Goal: Communication & Community: Share content

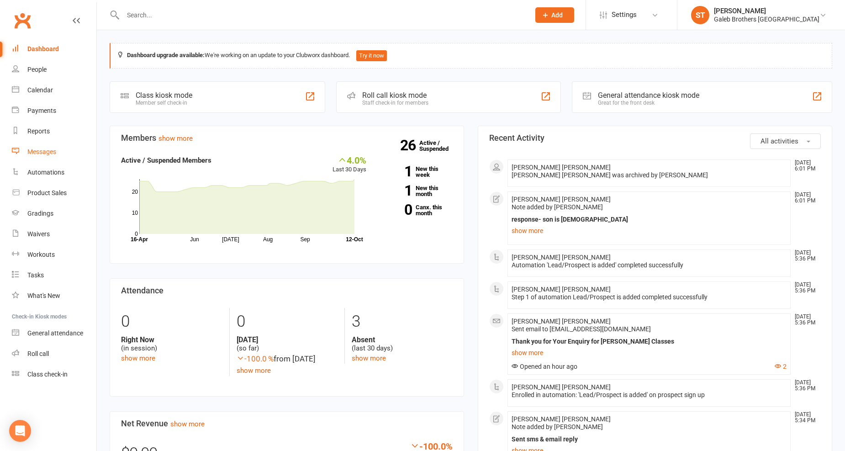
click at [42, 149] on div "Messages" at bounding box center [41, 151] width 29 height 7
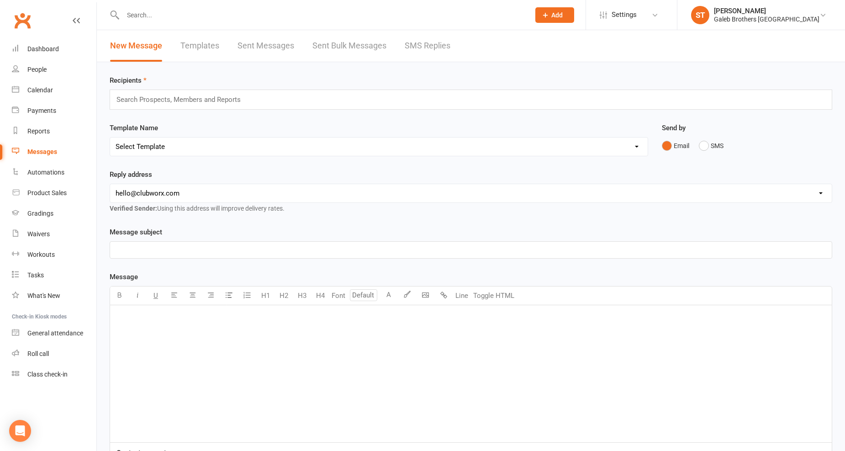
click at [258, 47] on link "Sent Messages" at bounding box center [266, 46] width 57 height 32
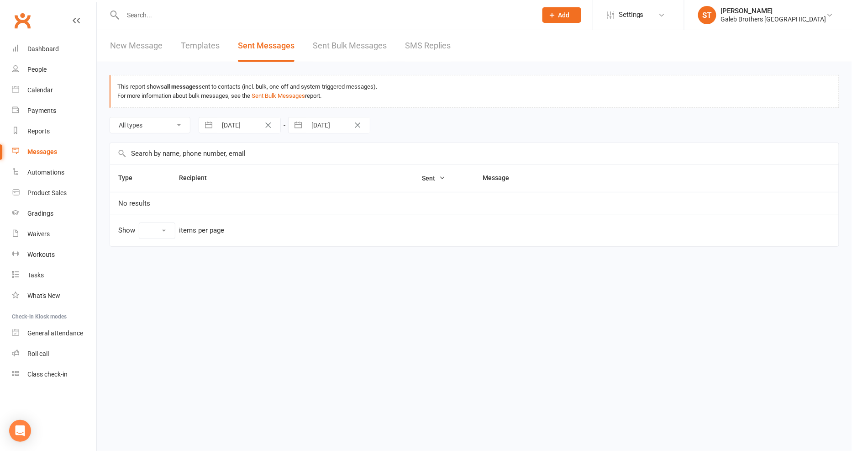
select select "10"
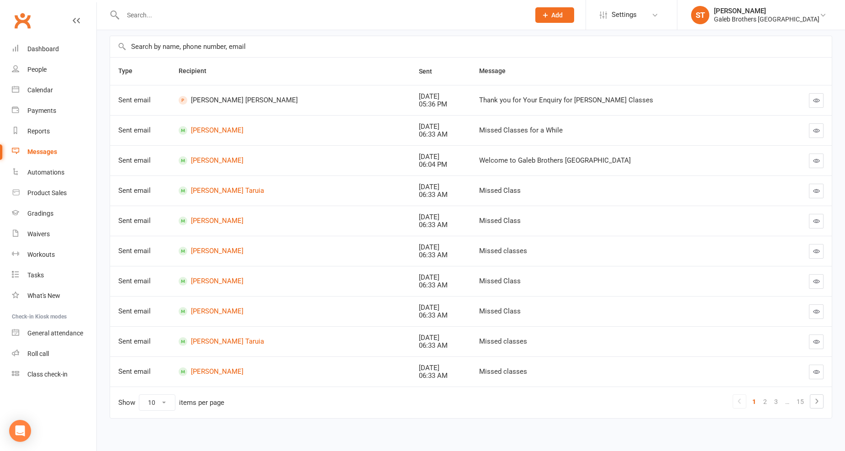
scroll to position [113, 0]
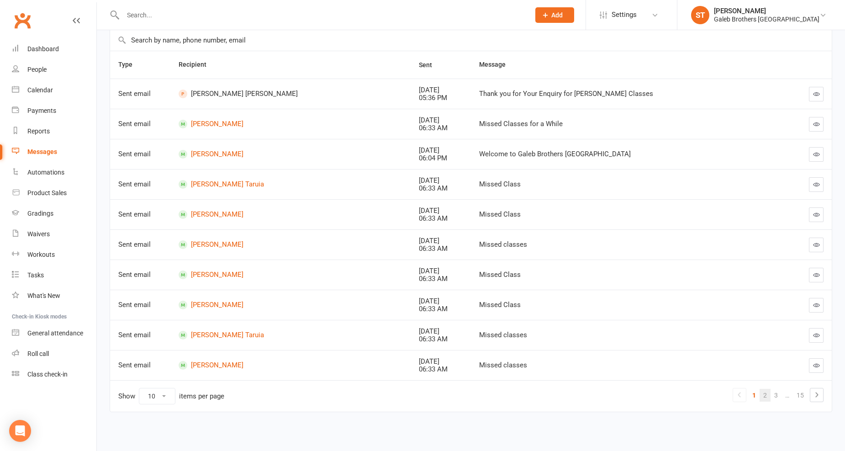
click at [760, 395] on link "2" at bounding box center [765, 395] width 11 height 13
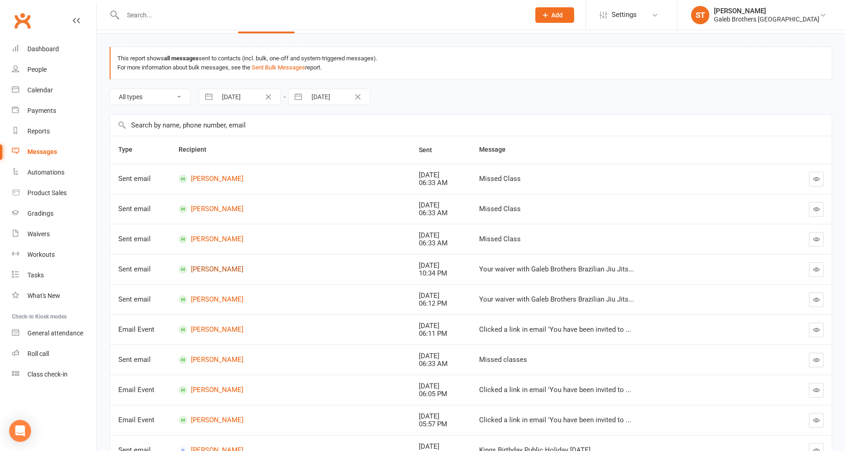
scroll to position [0, 0]
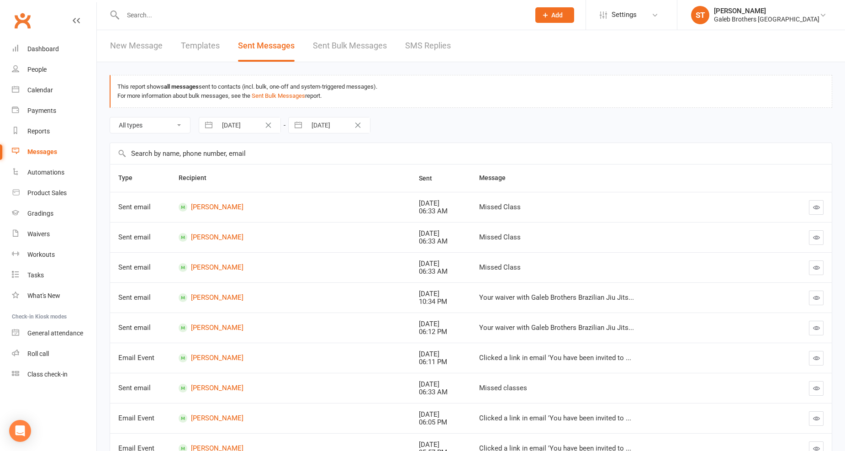
click at [182, 153] on input "text" at bounding box center [471, 153] width 722 height 21
type input "c"
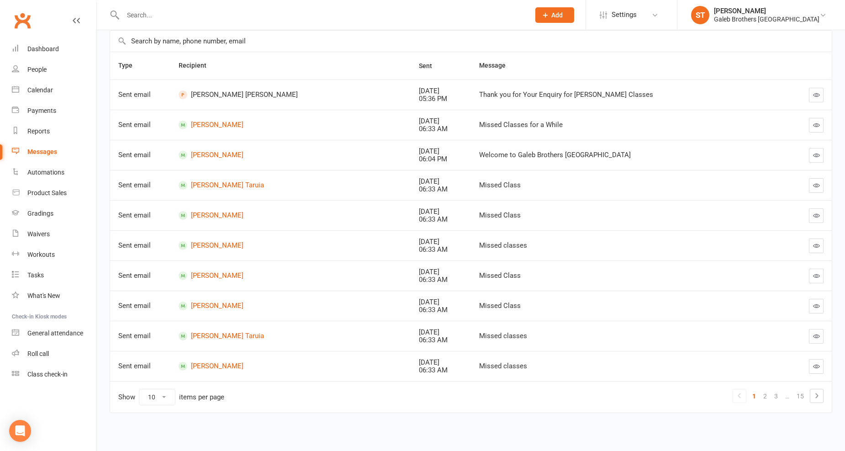
scroll to position [113, 0]
click at [760, 395] on link "3" at bounding box center [776, 395] width 11 height 13
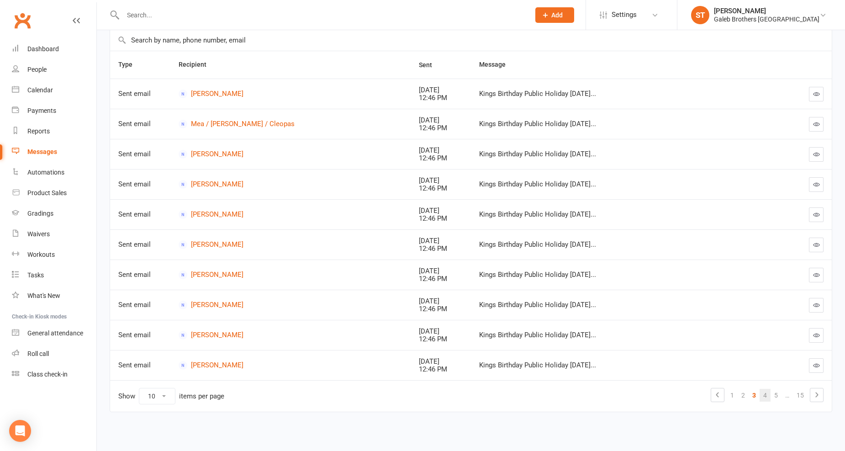
click at [760, 395] on link "4" at bounding box center [765, 395] width 11 height 13
click at [760, 397] on icon at bounding box center [816, 394] width 11 height 11
click at [760, 396] on icon at bounding box center [816, 394] width 11 height 11
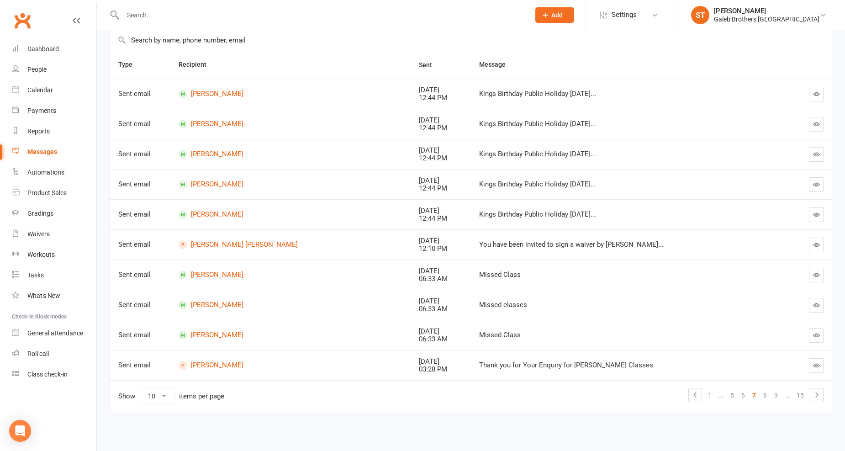
click at [760, 396] on icon at bounding box center [816, 394] width 11 height 11
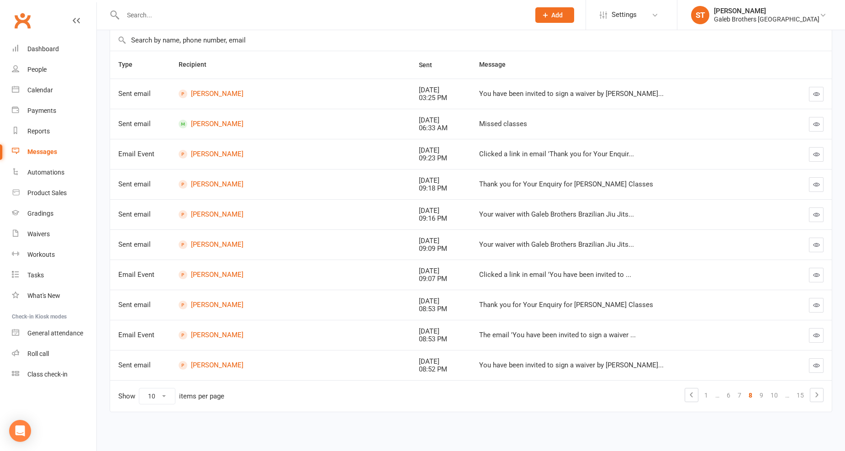
click at [760, 396] on icon at bounding box center [816, 394] width 11 height 11
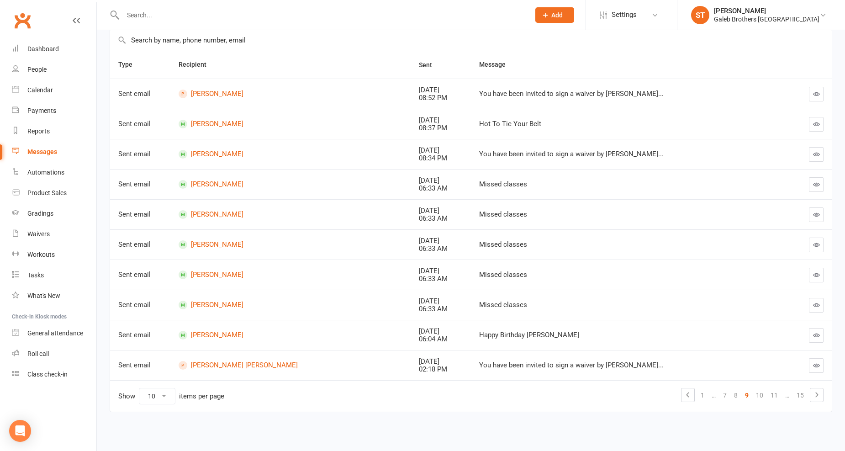
click at [760, 396] on icon at bounding box center [816, 394] width 11 height 11
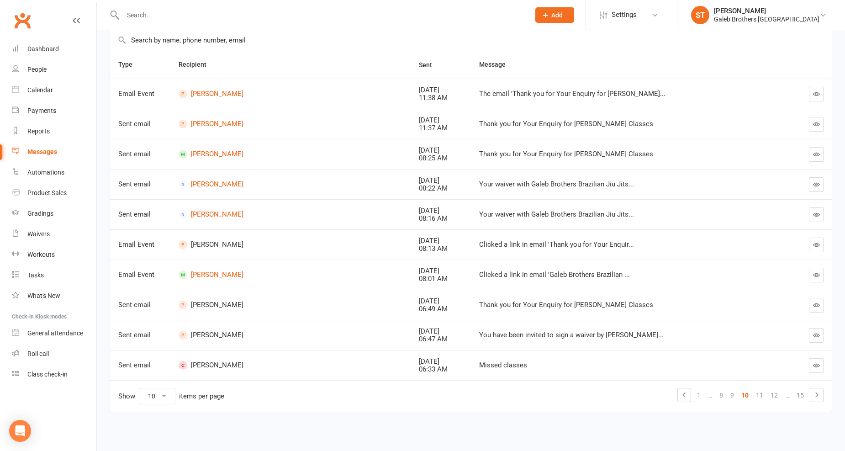
click at [760, 396] on icon at bounding box center [816, 394] width 11 height 11
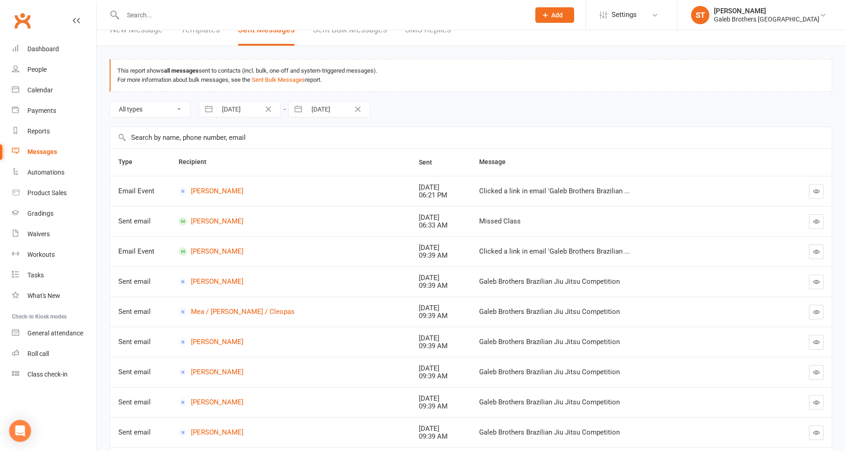
scroll to position [12, 0]
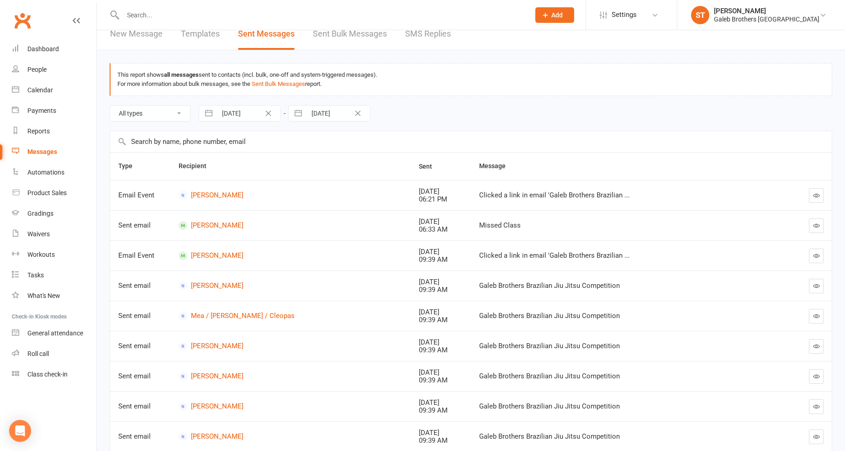
click at [173, 114] on select "All types Emails SMSes SMS Replies Failed SMSes Email Unsubscribes SMS Unsubscr…" at bounding box center [150, 114] width 80 height 16
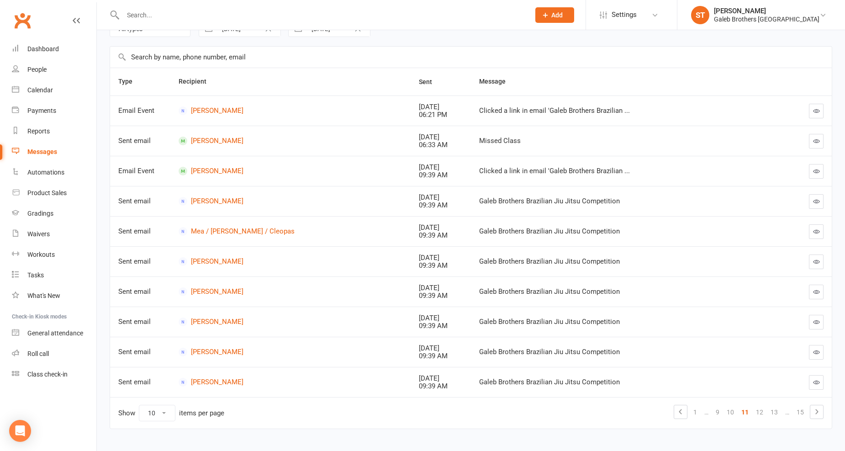
scroll to position [101, 0]
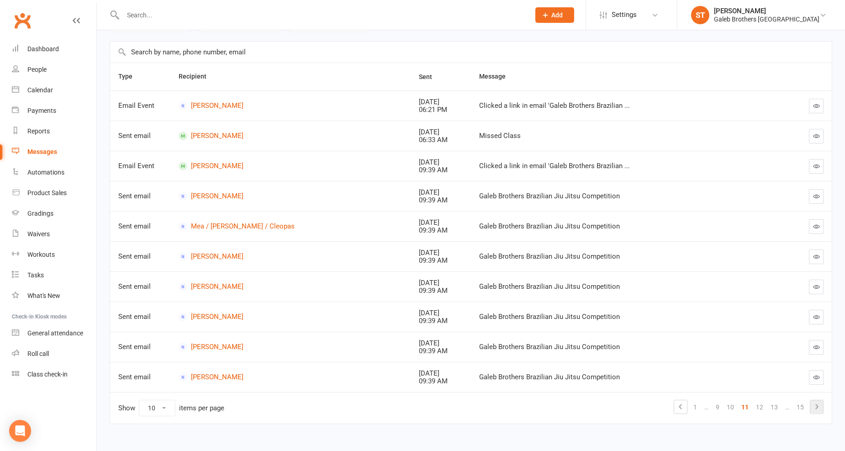
click at [760, 406] on icon at bounding box center [816, 406] width 11 height 11
click at [513, 102] on div "Galeb Brothers Brazilian Jiu Jitsu Competition" at bounding box center [621, 106] width 284 height 8
click at [203, 227] on link "[PERSON_NAME]" at bounding box center [291, 226] width 224 height 9
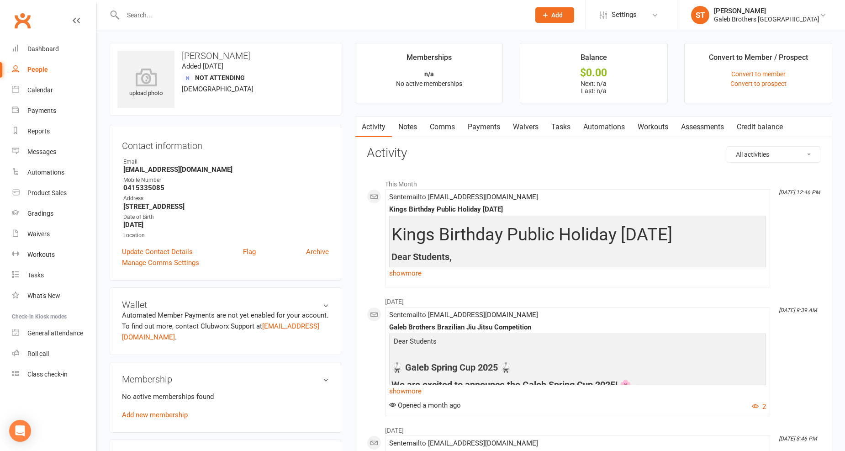
click at [478, 380] on h4 "We are excited to announce the Galeb Spring Cup 2025! 🌸" at bounding box center [578, 385] width 372 height 10
click at [417, 387] on link "show more" at bounding box center [577, 391] width 377 height 13
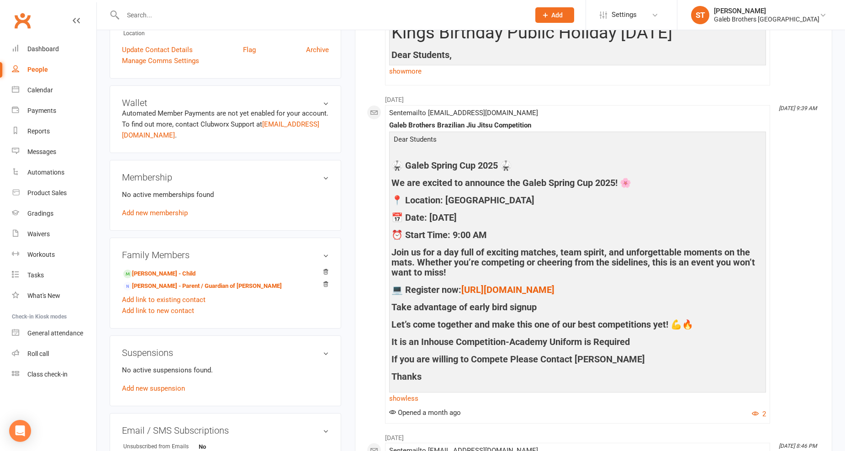
scroll to position [203, 0]
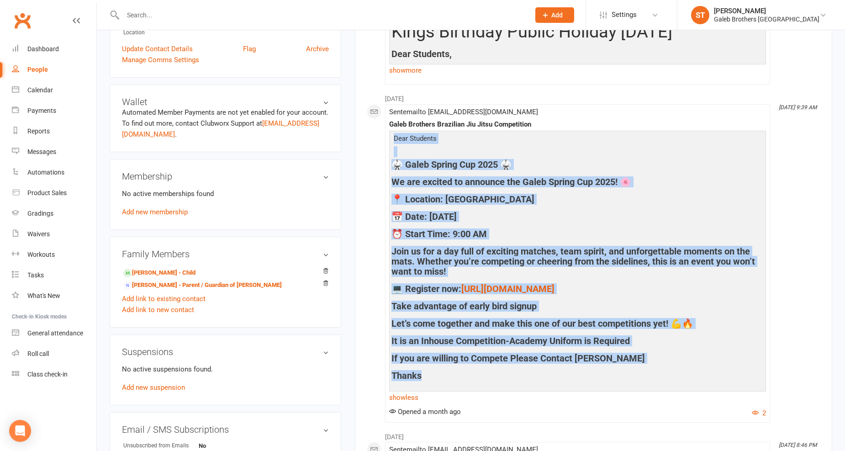
drag, startPoint x: 395, startPoint y: 136, endPoint x: 696, endPoint y: 381, distance: 387.8
click at [696, 381] on div "Dear Students 🥋 Galeb Spring Cup 2025 🥋 We are excited to announce the Galeb Sp…" at bounding box center [578, 264] width 372 height 262
copy div "Dear Students 🥋 Galeb Spring Cup 2025 🥋 We are excited to announce the Galeb Sp…"
click at [646, 204] on h4 "📍 Location: [GEOGRAPHIC_DATA]" at bounding box center [578, 199] width 372 height 10
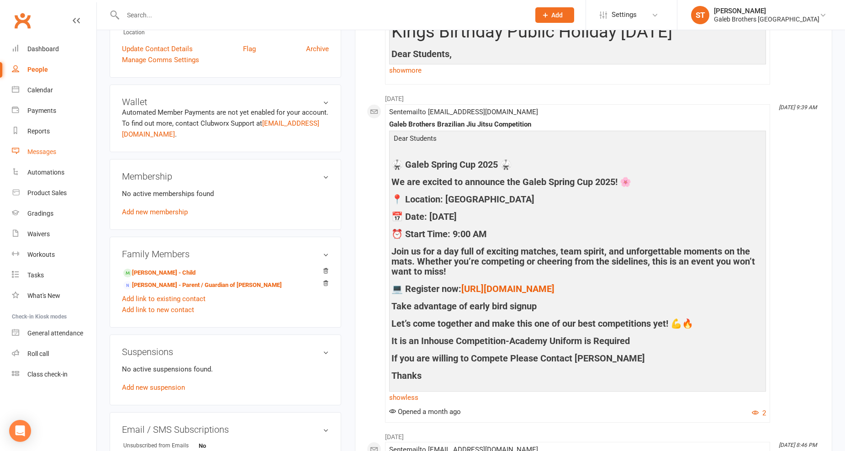
click at [43, 149] on div "Messages" at bounding box center [41, 151] width 29 height 7
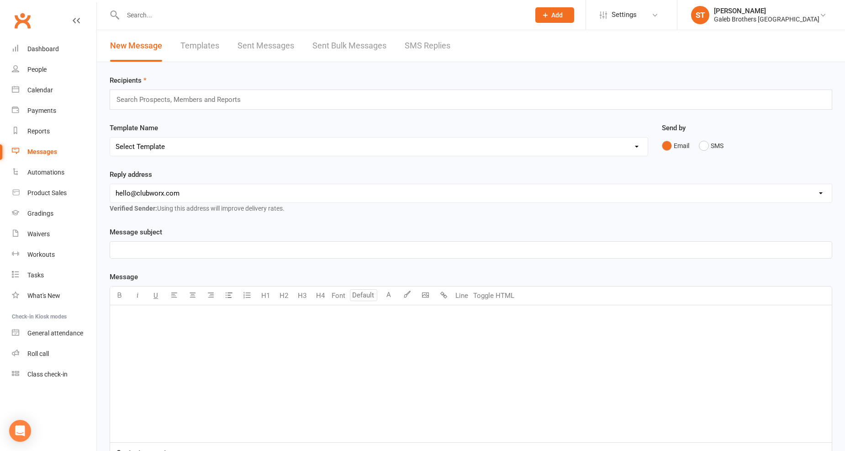
click at [253, 42] on link "Sent Messages" at bounding box center [266, 46] width 57 height 32
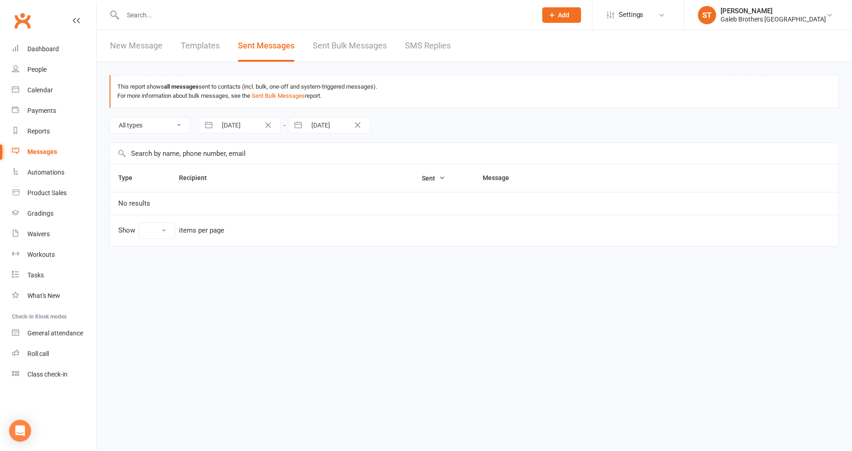
select select "10"
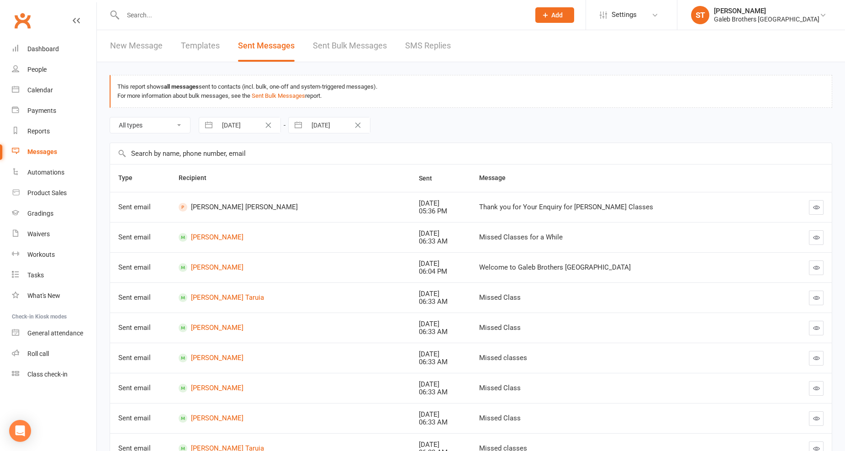
click at [134, 43] on link "New Message" at bounding box center [136, 46] width 53 height 32
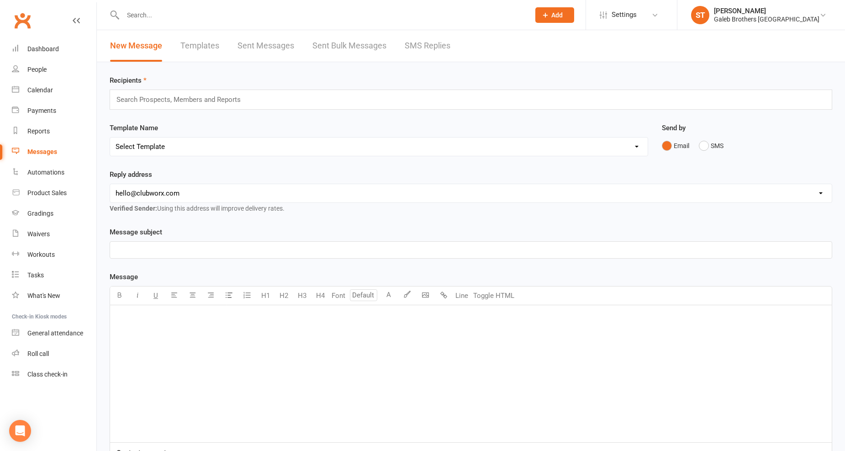
click at [241, 321] on p "﻿" at bounding box center [471, 317] width 711 height 11
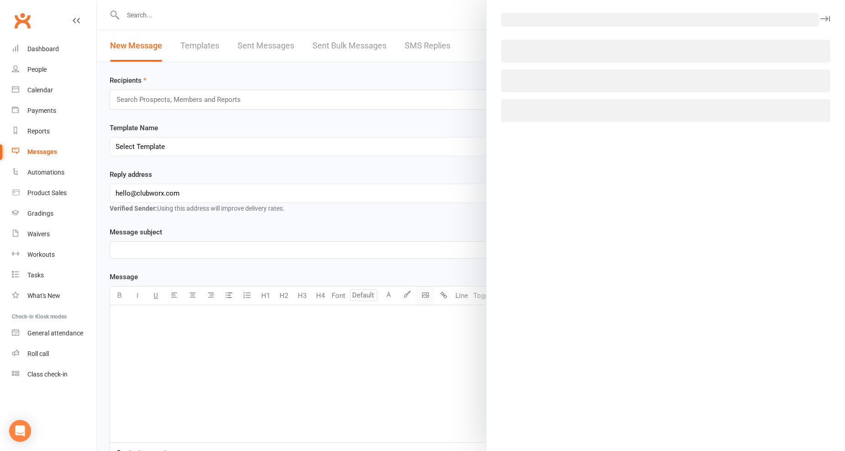
click at [426, 299] on body "Prospect Member Non-attending contact Class / event Appointment Grading event T…" at bounding box center [422, 284] width 845 height 564
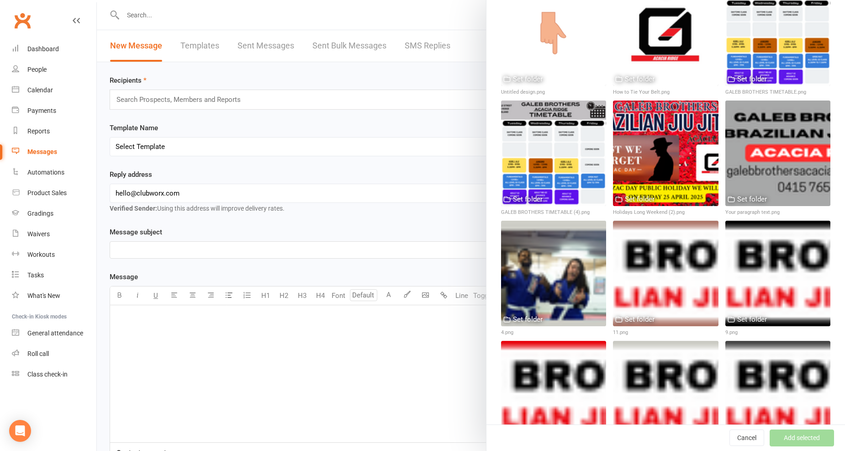
scroll to position [152, 0]
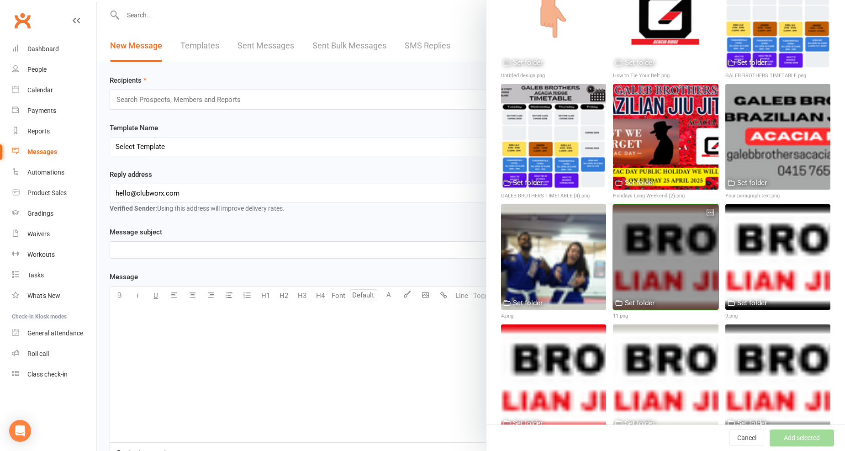
click at [673, 252] on div at bounding box center [665, 256] width 105 height 105
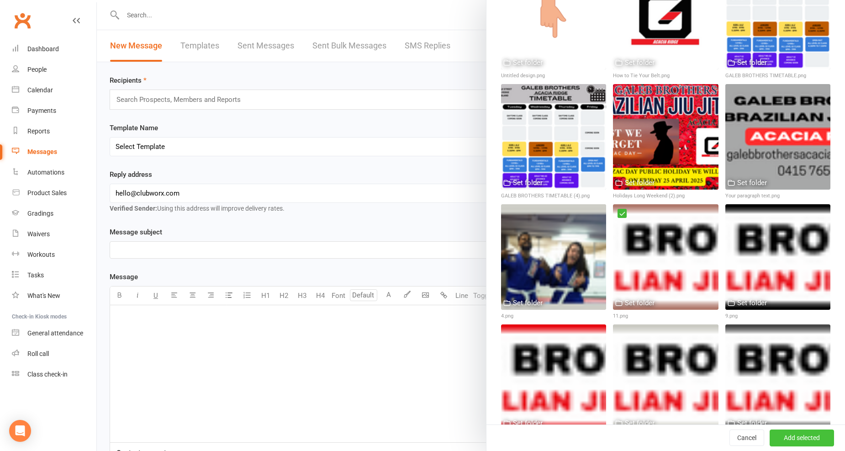
click at [760, 406] on button "Add selected" at bounding box center [802, 438] width 64 height 16
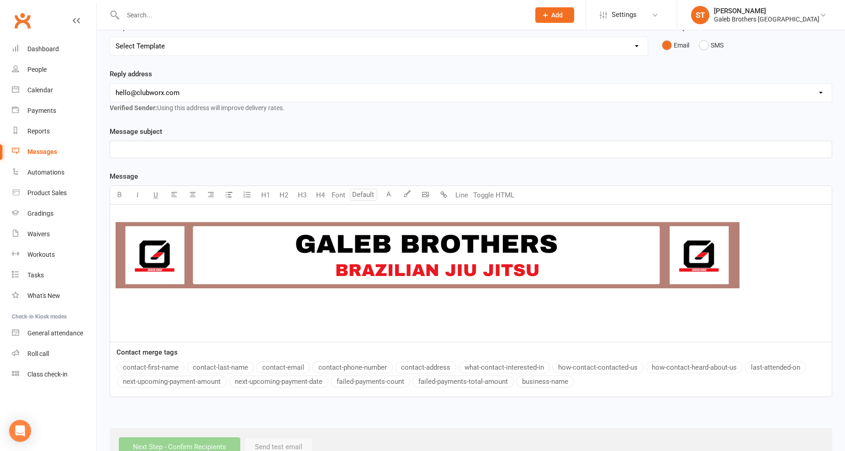
scroll to position [101, 0]
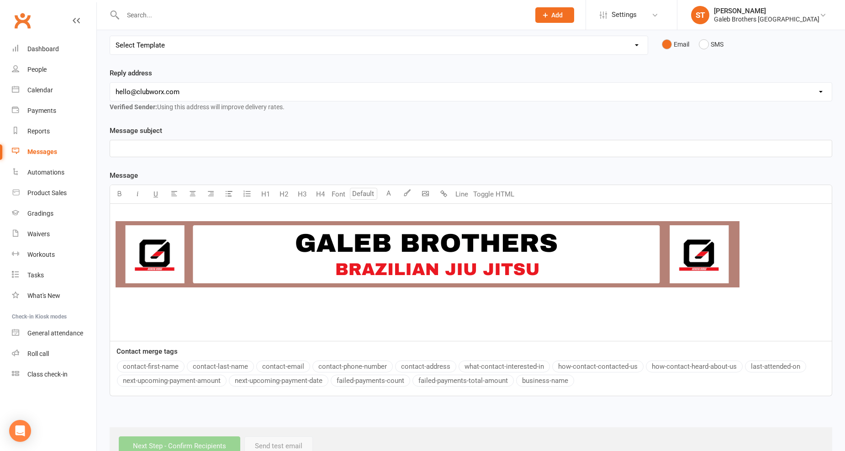
click at [263, 302] on p "﻿ ﻿ ﻿" at bounding box center [471, 255] width 711 height 91
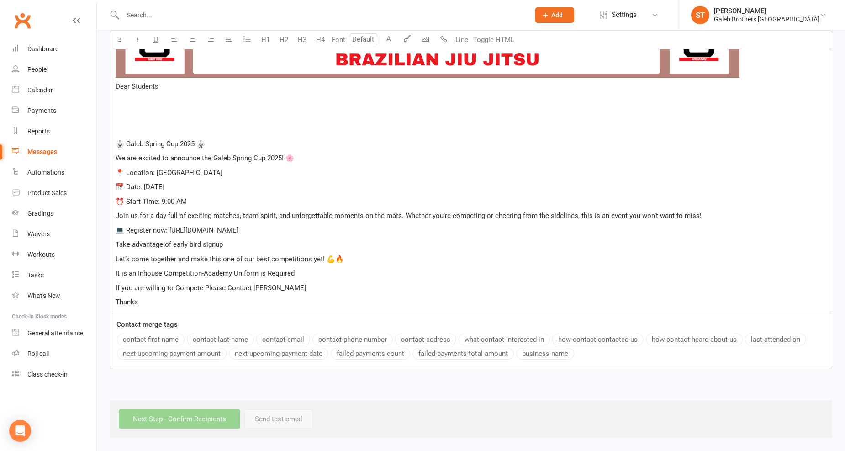
click at [163, 129] on p "﻿" at bounding box center [471, 129] width 711 height 11
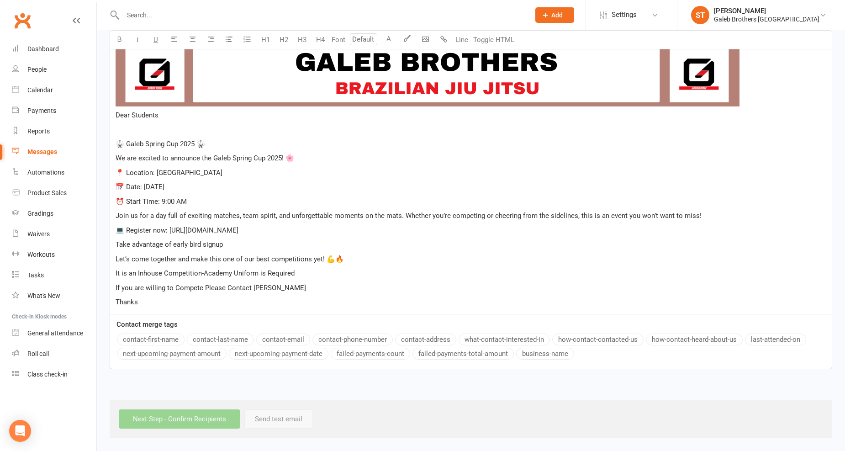
scroll to position [268, 0]
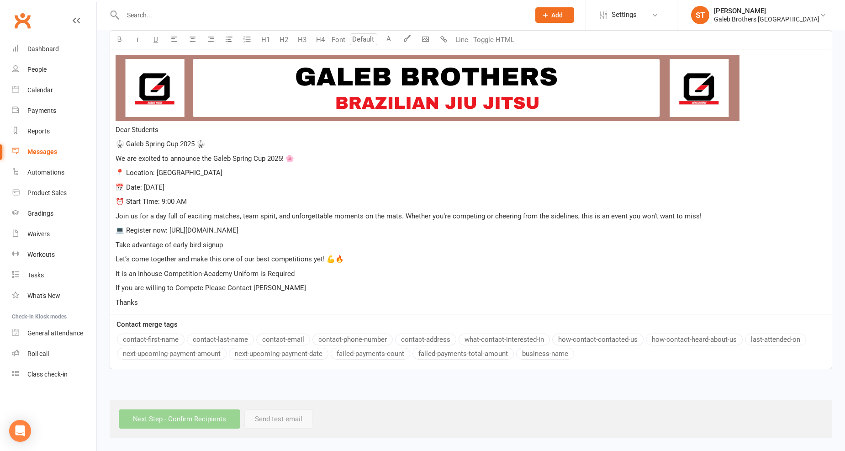
click at [215, 203] on p "⏰ Start Time: 9:00 AM" at bounding box center [471, 201] width 711 height 11
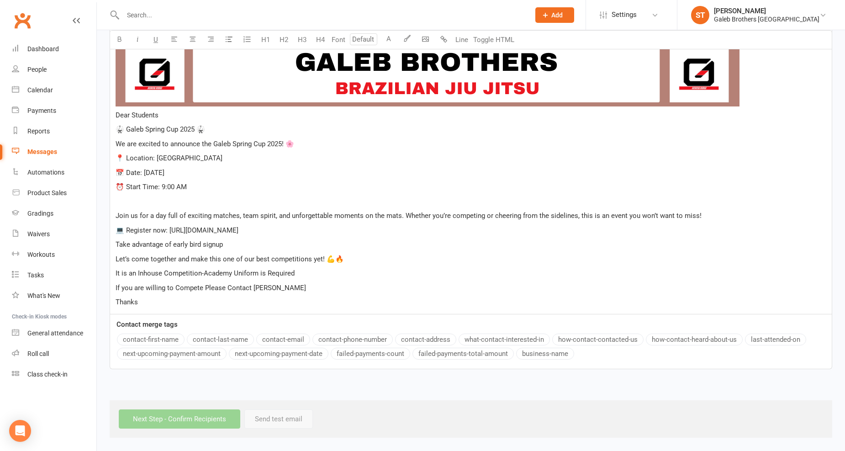
click at [320, 275] on p "It is an Inhouse Competition-Academy Uniform is Required" at bounding box center [471, 273] width 711 height 11
click at [354, 260] on p "Let’s come together and make this one of our best competitions yet! 💪🔥" at bounding box center [471, 259] width 711 height 11
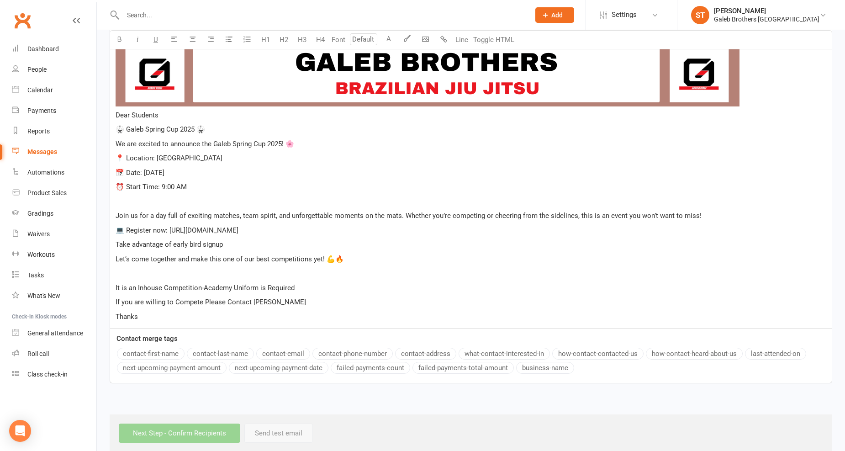
scroll to position [297, 0]
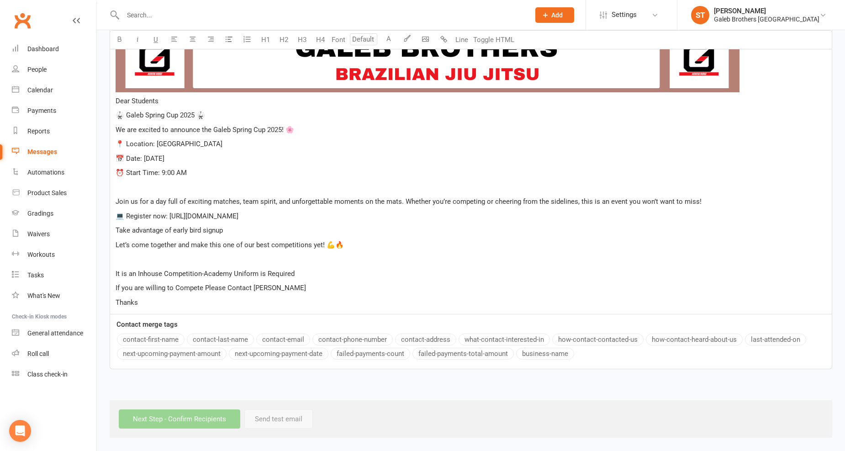
click at [344, 270] on p "It is an Inhouse Competition-Academy Uniform is Required" at bounding box center [471, 273] width 711 height 11
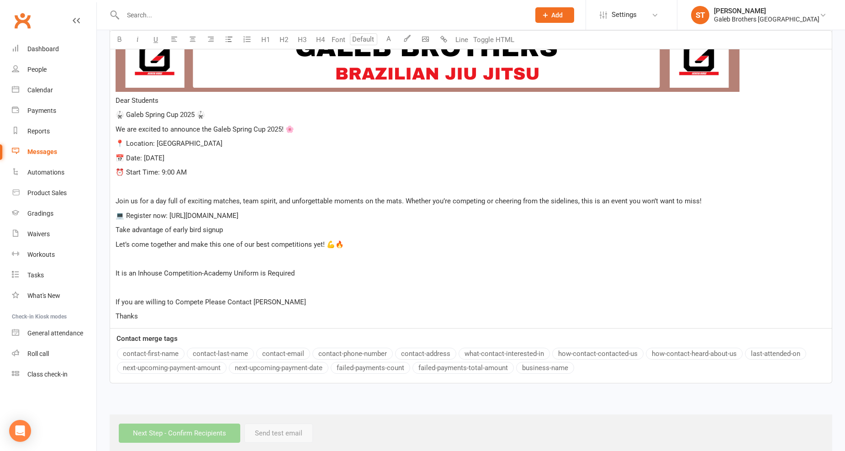
scroll to position [311, 0]
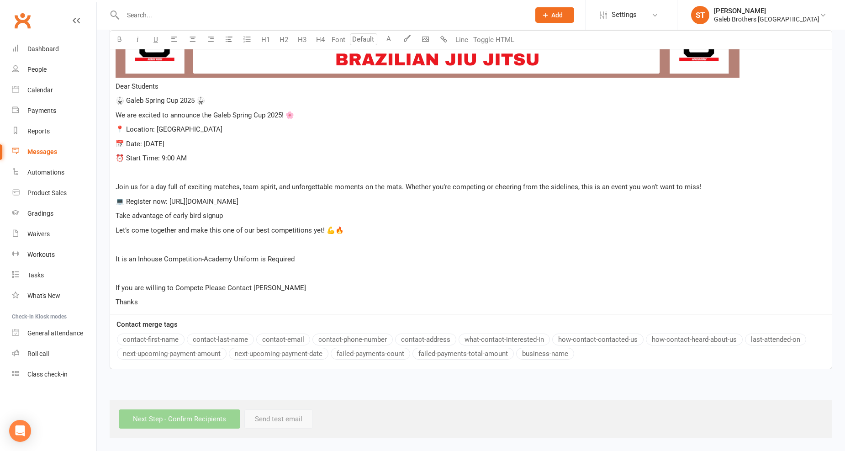
click at [346, 294] on div "﻿ ﻿ Dear Students 🥋 Galeb Spring Cup 2025 🥋 We are excited to announce the Gale…" at bounding box center [471, 154] width 722 height 320
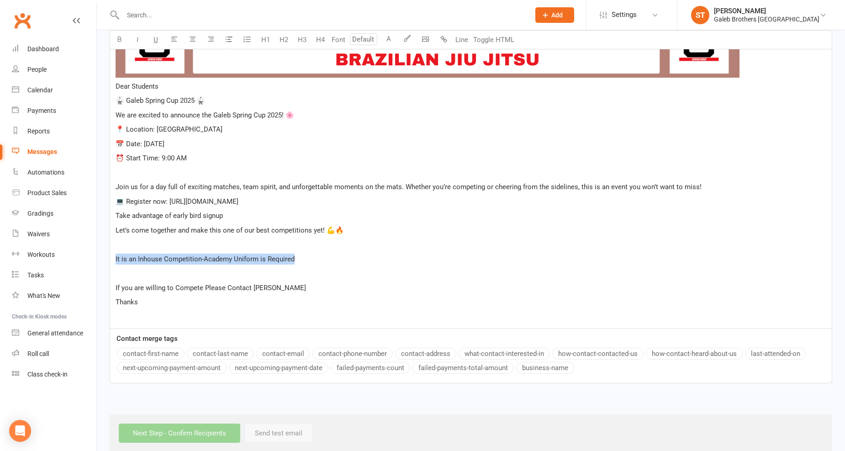
drag, startPoint x: 115, startPoint y: 256, endPoint x: 329, endPoint y: 261, distance: 214.8
click at [323, 254] on div "﻿ ﻿ Dear Students 🥋 Galeb Spring Cup 2025 🥋 We are excited to announce the Gale…" at bounding box center [471, 161] width 722 height 334
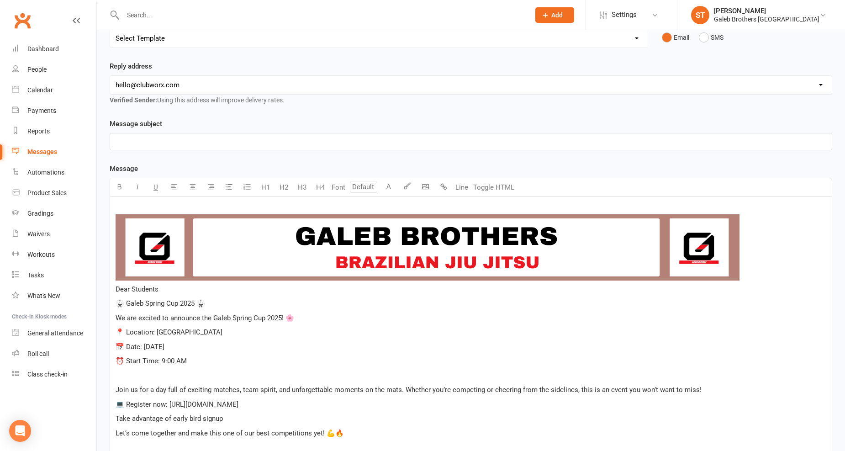
scroll to position [108, 0]
click at [321, 189] on button "H4" at bounding box center [320, 188] width 18 height 18
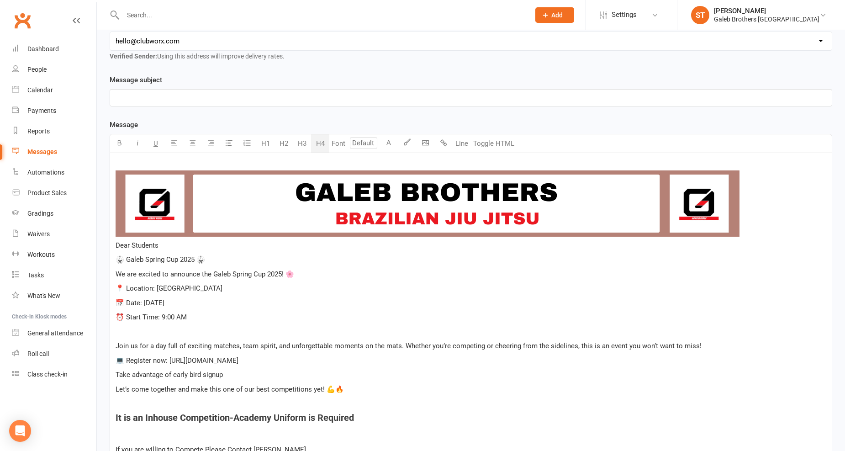
scroll to position [260, 0]
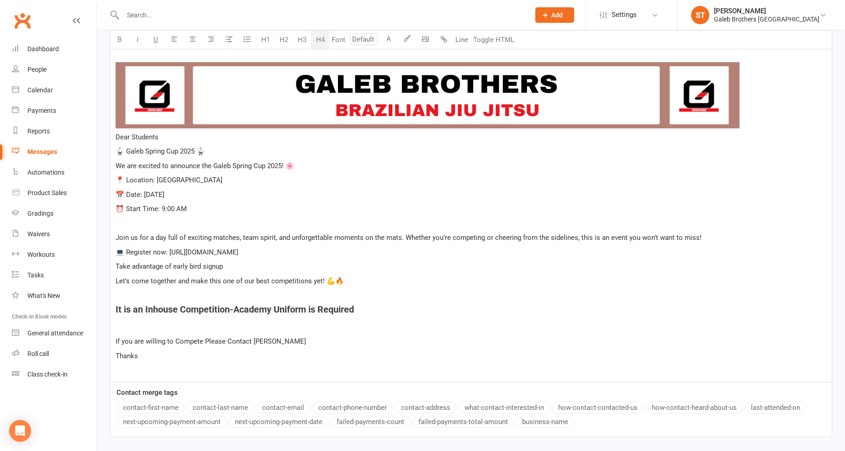
click at [401, 324] on p "﻿" at bounding box center [471, 327] width 711 height 11
click at [113, 139] on div "﻿ ﻿ Dear Students 🥋 Galeb Spring Cup 2025 🥋 We are excited to announce the Gale…" at bounding box center [471, 213] width 722 height 337
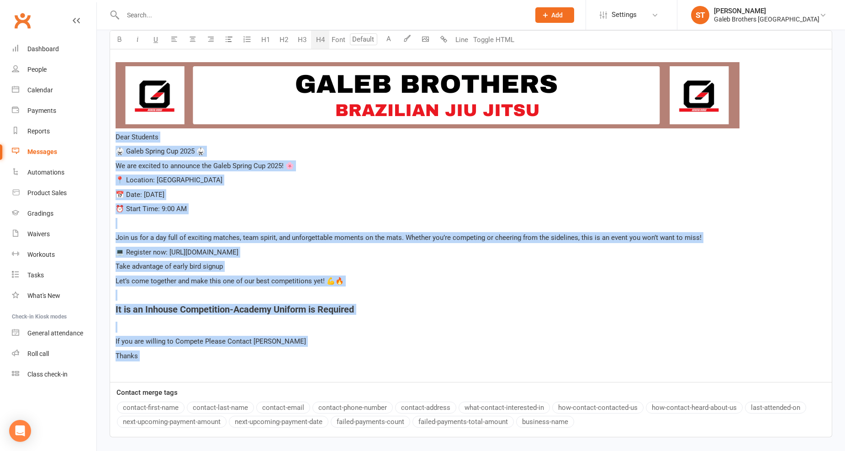
drag, startPoint x: 113, startPoint y: 139, endPoint x: 308, endPoint y: 374, distance: 305.3
click at [308, 375] on div "﻿ ﻿ Dear Students 🥋 Galeb Spring Cup 2025 🥋 We are excited to announce the Gale…" at bounding box center [471, 213] width 722 height 337
copy div "Dear Students 🥋 Galeb Spring Cup 2025 🥋 We are excited to announce the Galeb Sp…"
click at [399, 365] on p "﻿" at bounding box center [471, 370] width 711 height 11
click at [399, 371] on p "﻿" at bounding box center [471, 370] width 711 height 11
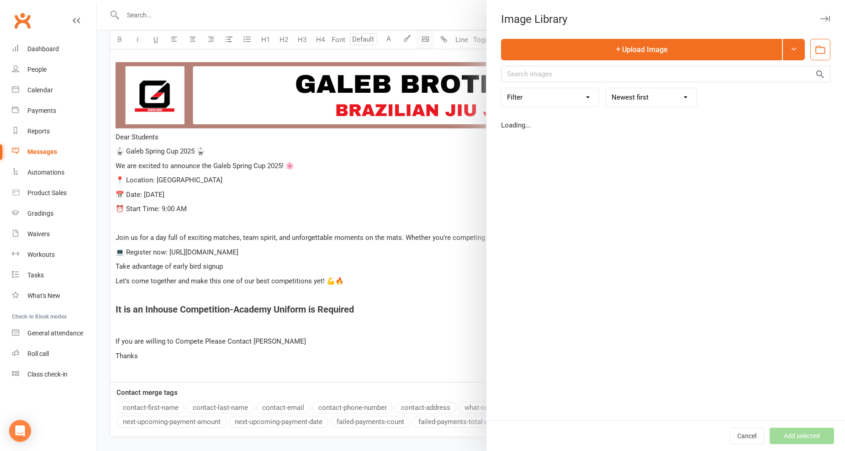
click at [421, 38] on body "Prospect Member Non-attending contact Class / event Appointment Grading event T…" at bounding box center [422, 124] width 845 height 764
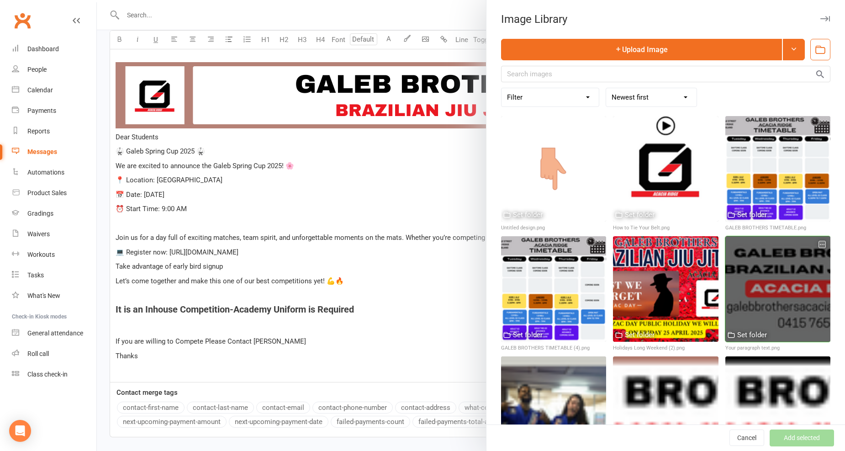
drag, startPoint x: 715, startPoint y: 276, endPoint x: 723, endPoint y: 283, distance: 10.4
click at [725, 276] on div at bounding box center [777, 288] width 105 height 105
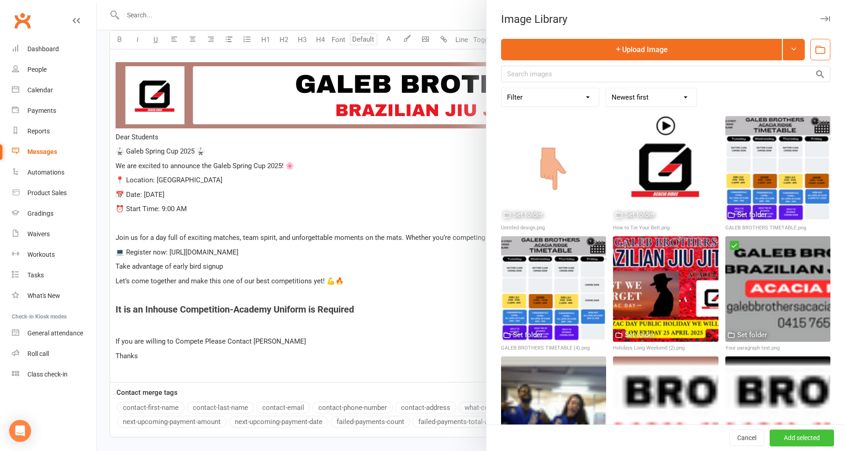
click at [760, 406] on button "Add selected" at bounding box center [802, 438] width 64 height 16
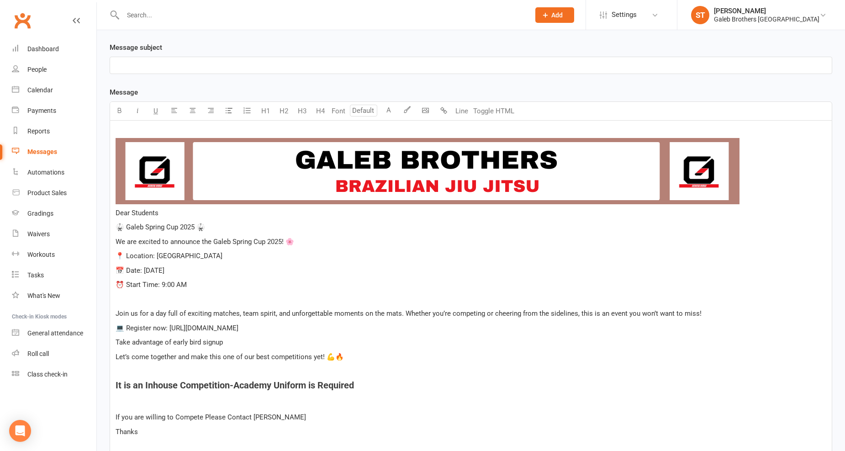
scroll to position [159, 0]
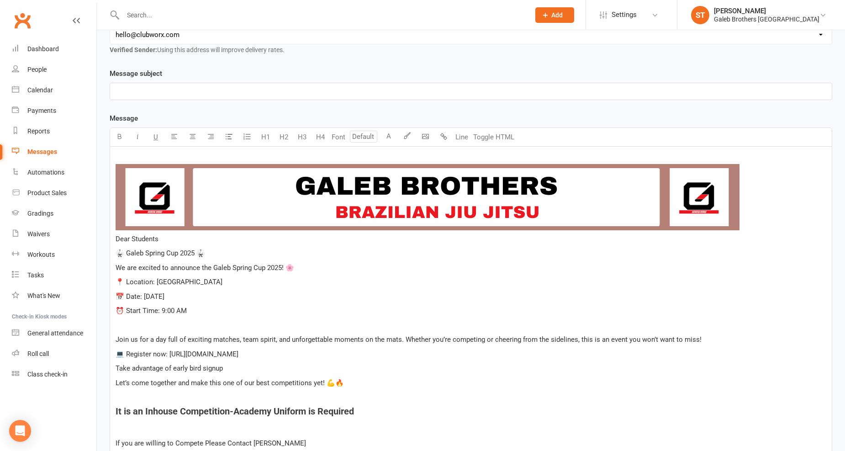
click at [238, 354] on span "💻 Register now: [URL][DOMAIN_NAME]" at bounding box center [177, 354] width 123 height 8
click at [377, 297] on p "📅 Date: [DATE]" at bounding box center [471, 296] width 711 height 11
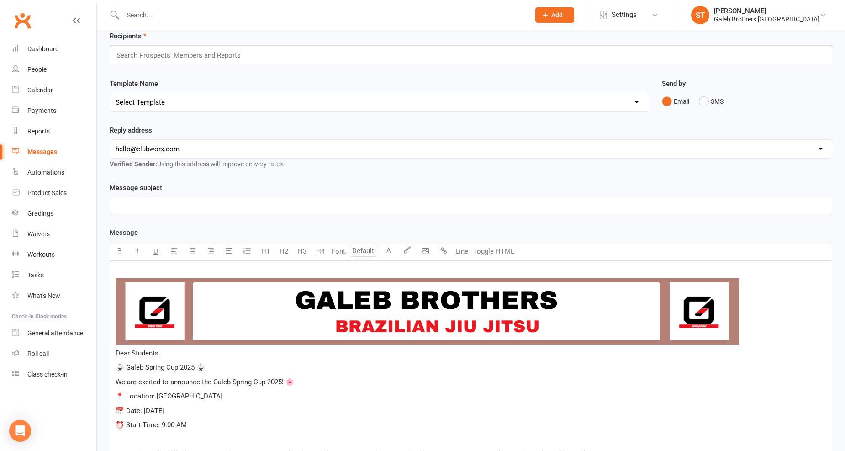
scroll to position [0, 0]
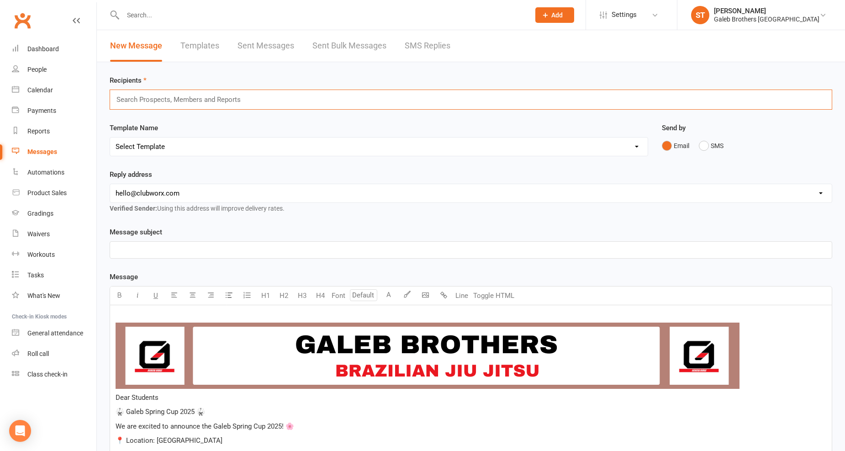
click at [220, 98] on input "text" at bounding box center [183, 100] width 134 height 12
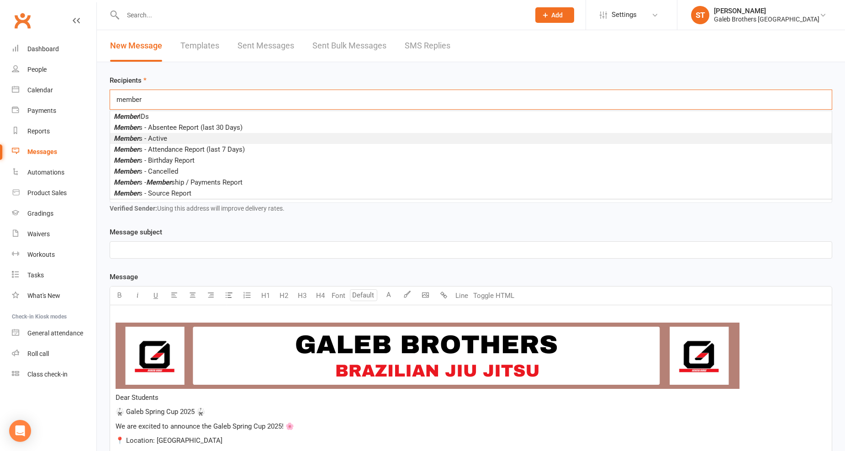
type input "member"
click at [217, 134] on li "Member s - Active" at bounding box center [471, 138] width 722 height 11
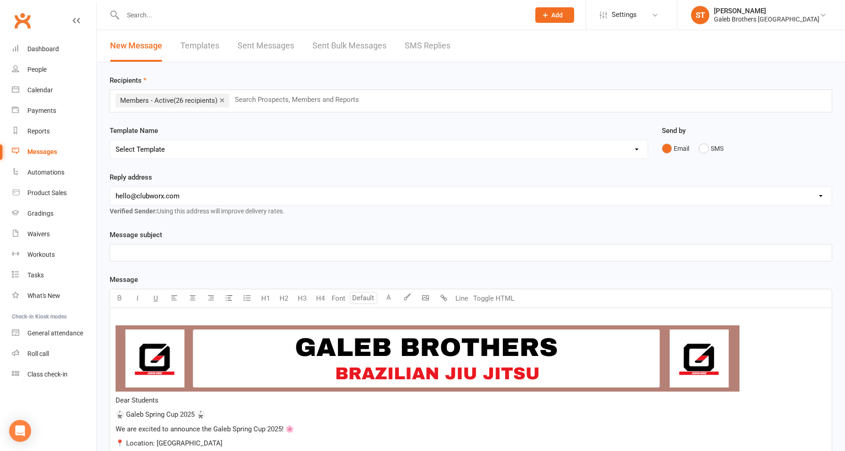
click at [179, 249] on p "﻿" at bounding box center [471, 252] width 711 height 11
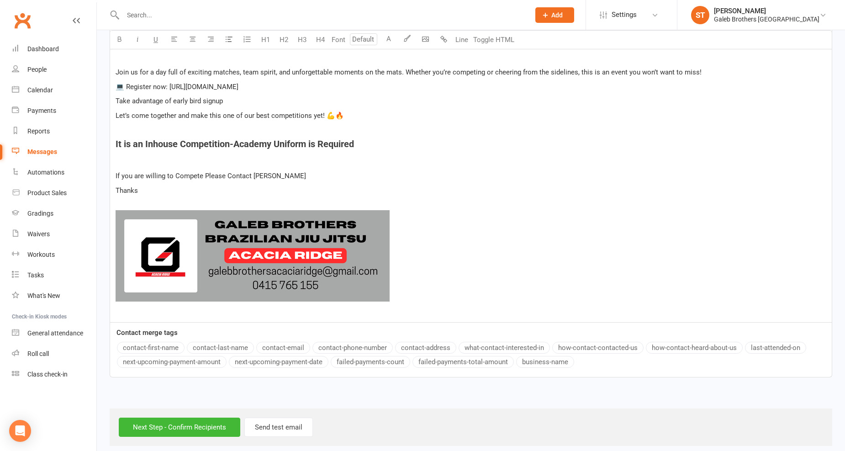
scroll to position [437, 0]
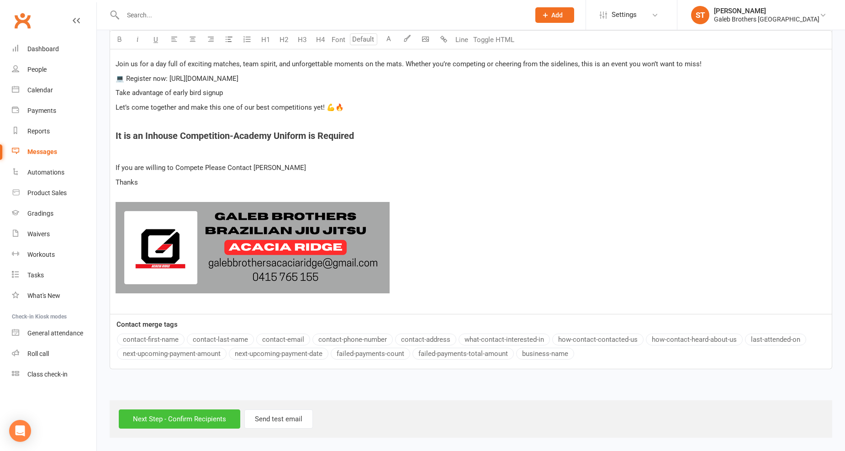
click at [189, 406] on input "Next Step - Confirm Recipients" at bounding box center [180, 418] width 122 height 19
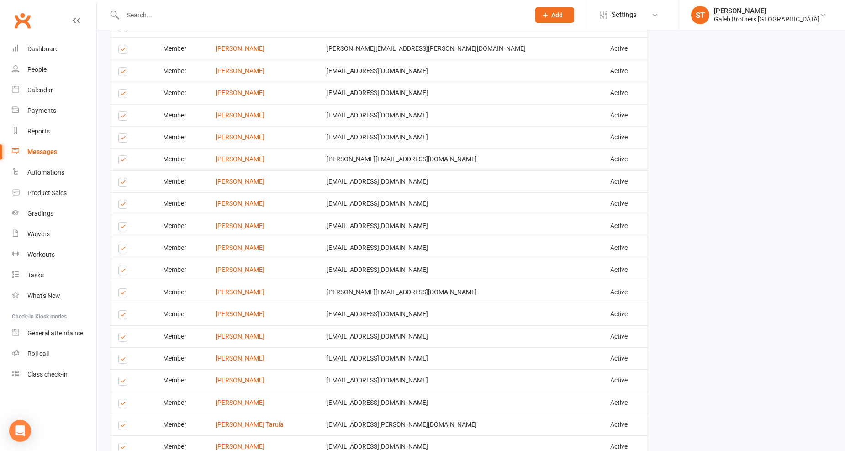
scroll to position [876, 0]
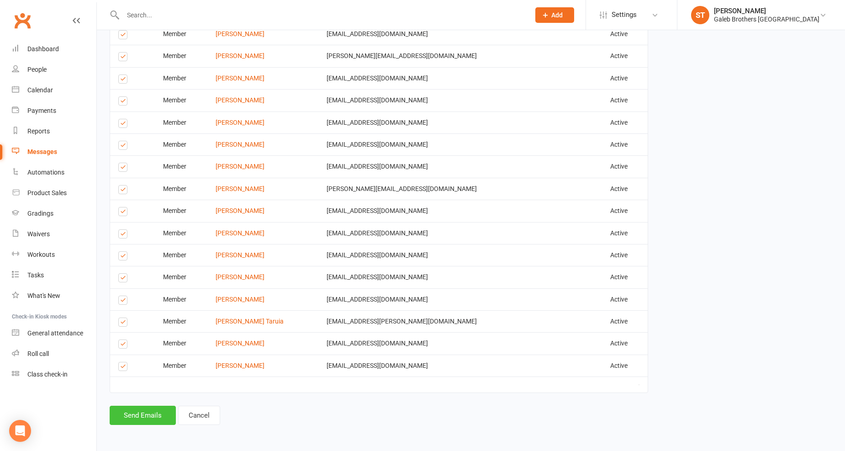
click at [157, 406] on button "Send Emails" at bounding box center [143, 415] width 66 height 19
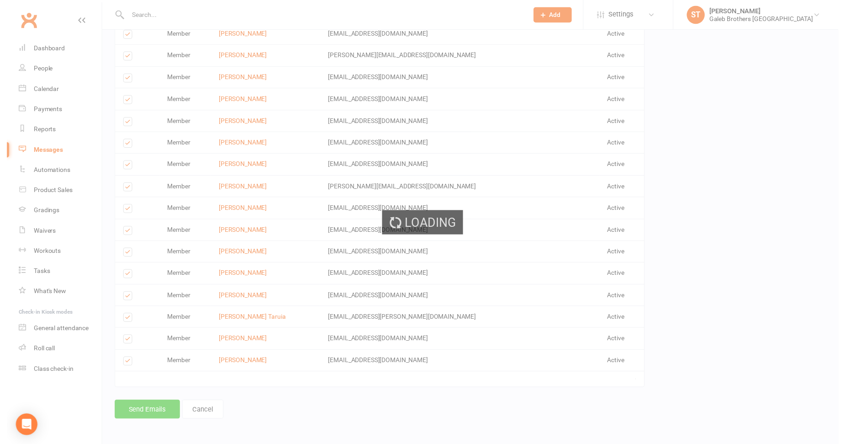
scroll to position [872, 0]
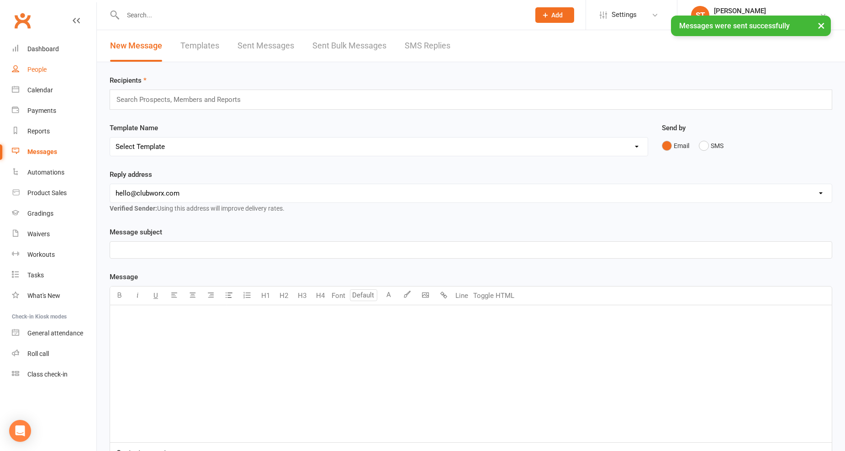
click at [34, 70] on div "People" at bounding box center [36, 69] width 19 height 7
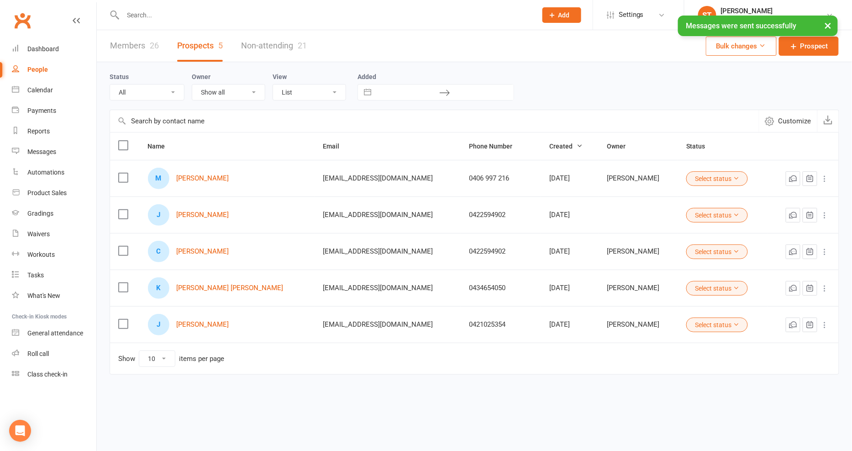
click at [279, 44] on link "Non-attending 21" at bounding box center [274, 46] width 66 height 32
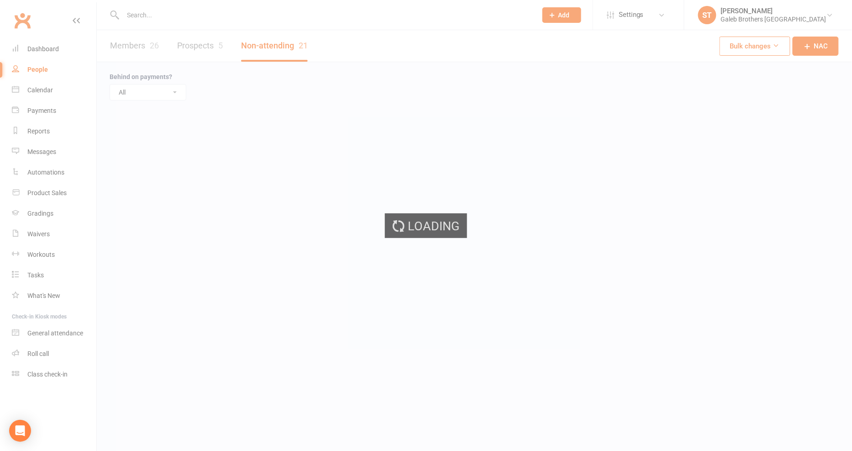
select select "25"
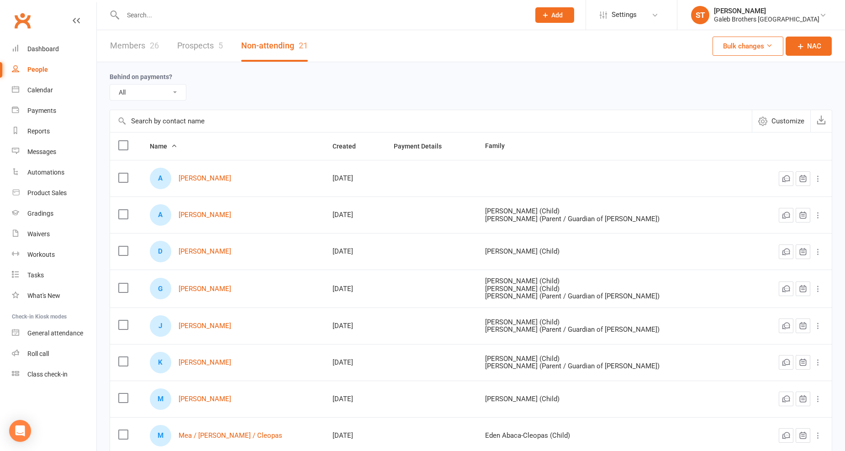
click at [121, 142] on label at bounding box center [122, 145] width 9 height 9
click at [121, 141] on input "checkbox" at bounding box center [122, 141] width 9 height 0
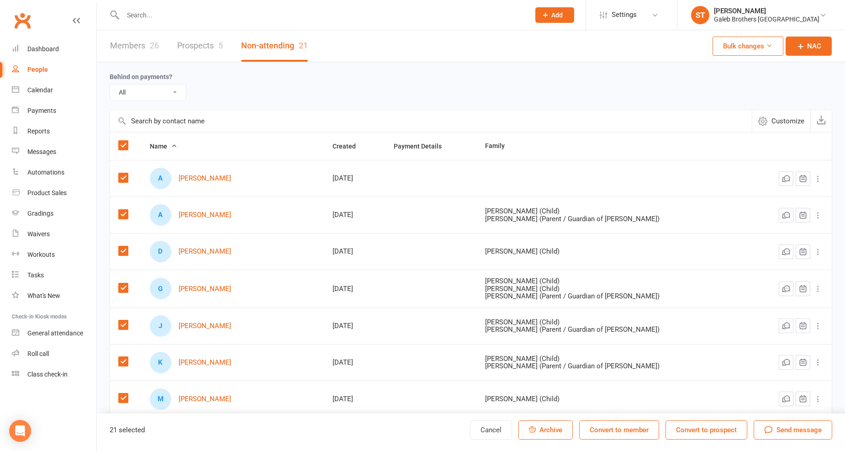
click at [760, 406] on span "Send message" at bounding box center [799, 429] width 45 height 11
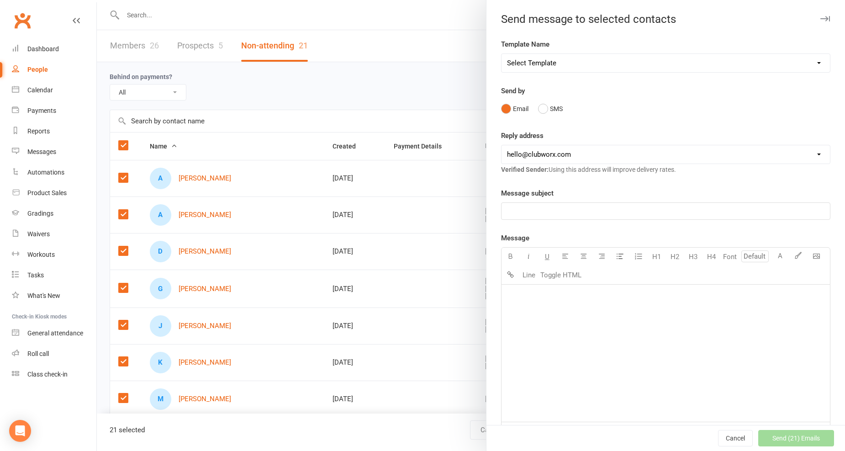
click at [603, 208] on p "﻿" at bounding box center [665, 211] width 317 height 11
click at [604, 317] on div "﻿" at bounding box center [666, 353] width 328 height 137
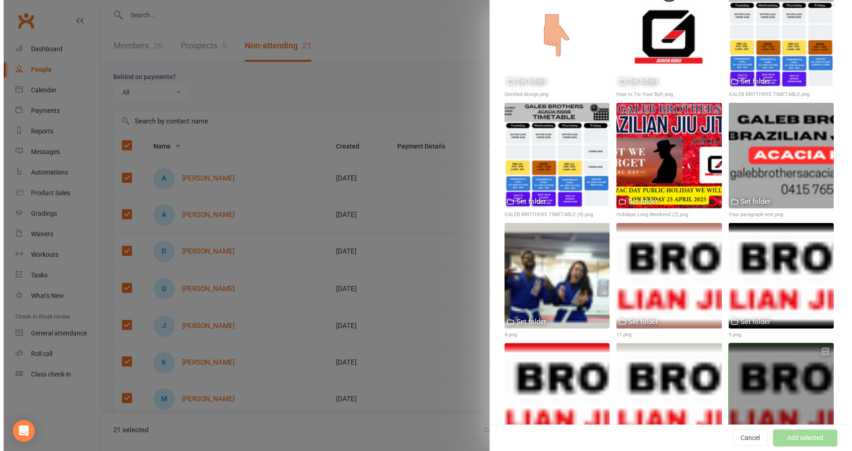
scroll to position [152, 0]
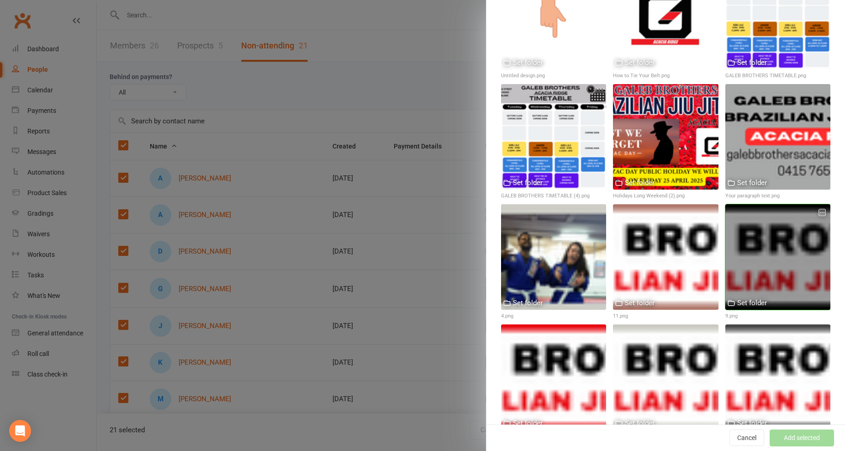
click at [760, 282] on div at bounding box center [777, 256] width 105 height 105
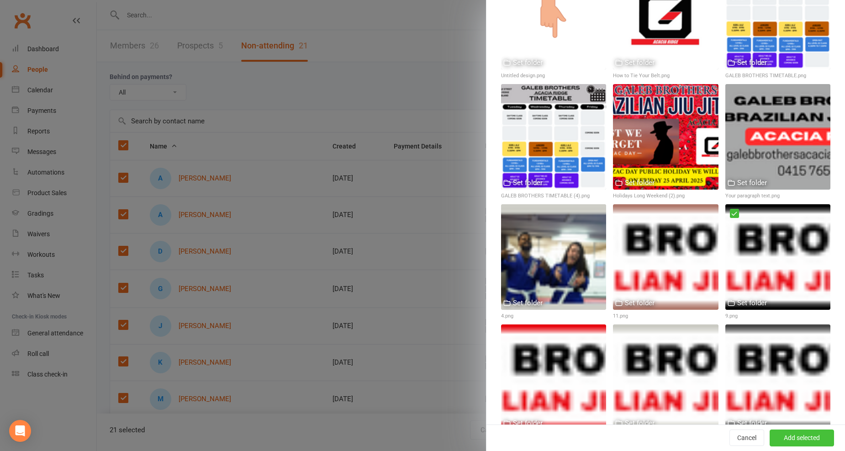
click at [760, 406] on button "Add selected" at bounding box center [802, 438] width 64 height 16
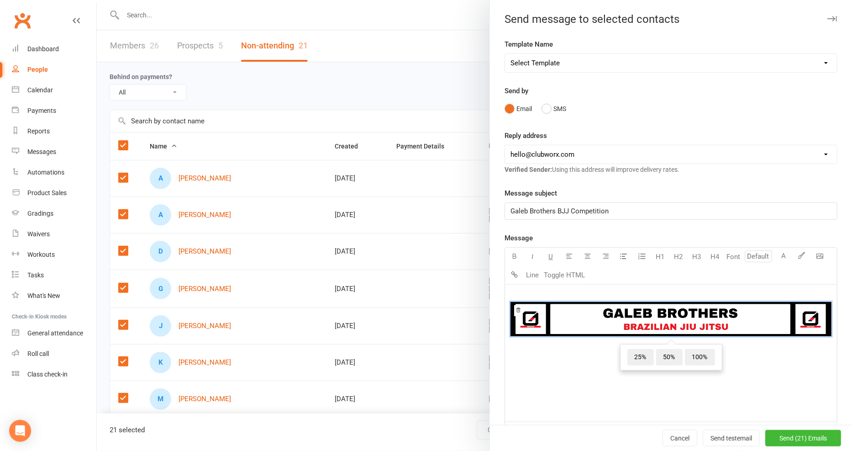
click at [587, 313] on img at bounding box center [671, 319] width 321 height 34
click at [575, 355] on div "﻿ ﻿ ﻿" at bounding box center [671, 353] width 332 height 137
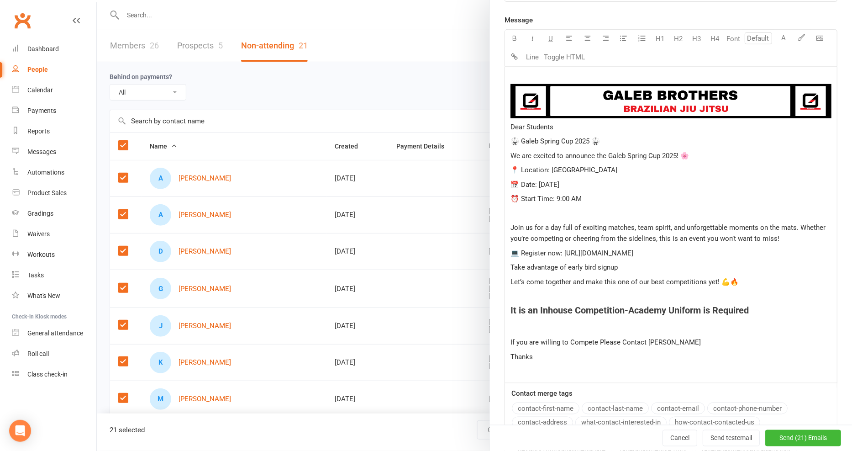
scroll to position [209, 0]
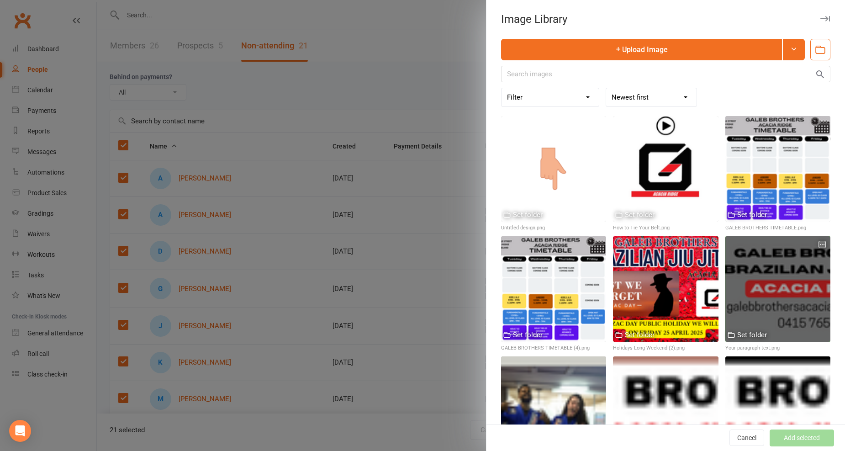
click at [760, 278] on div at bounding box center [777, 288] width 105 height 105
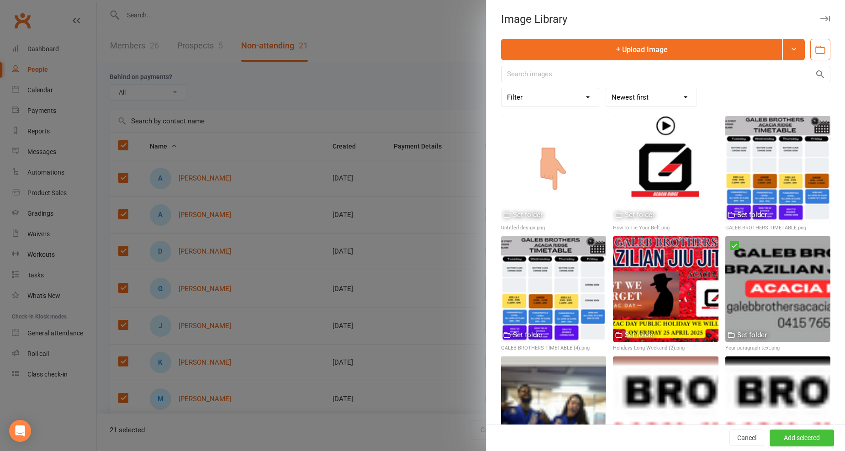
click at [760, 406] on button "Add selected" at bounding box center [802, 438] width 64 height 16
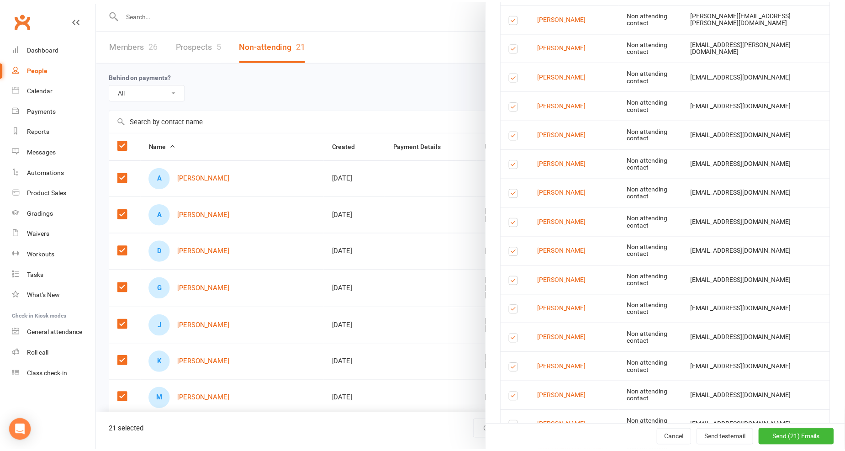
scroll to position [920, 0]
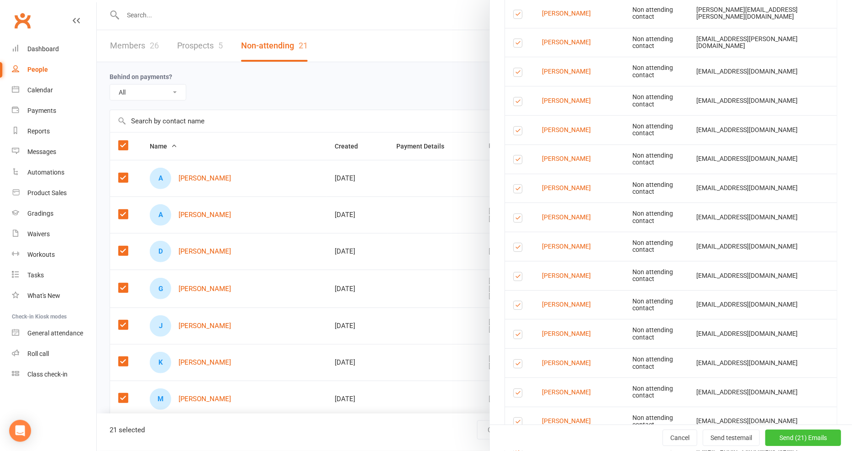
click at [760, 406] on span "Send (21) Emails" at bounding box center [804, 437] width 48 height 7
